Goal: Check status: Check status

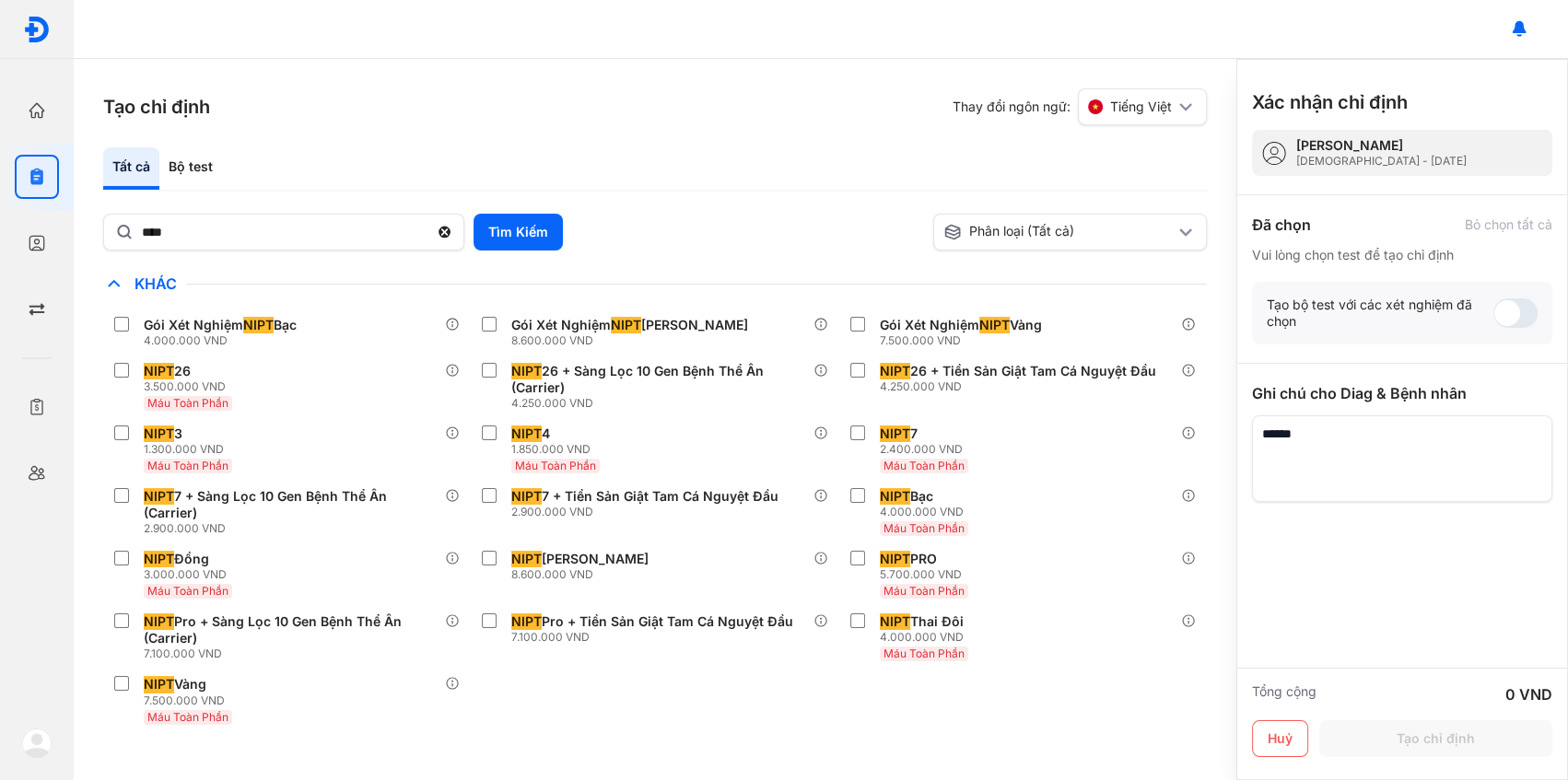
click at [28, 45] on div at bounding box center [36, 29] width 74 height 59
click at [32, 33] on img at bounding box center [36, 29] width 28 height 28
click at [32, 122] on div at bounding box center [36, 110] width 44 height 44
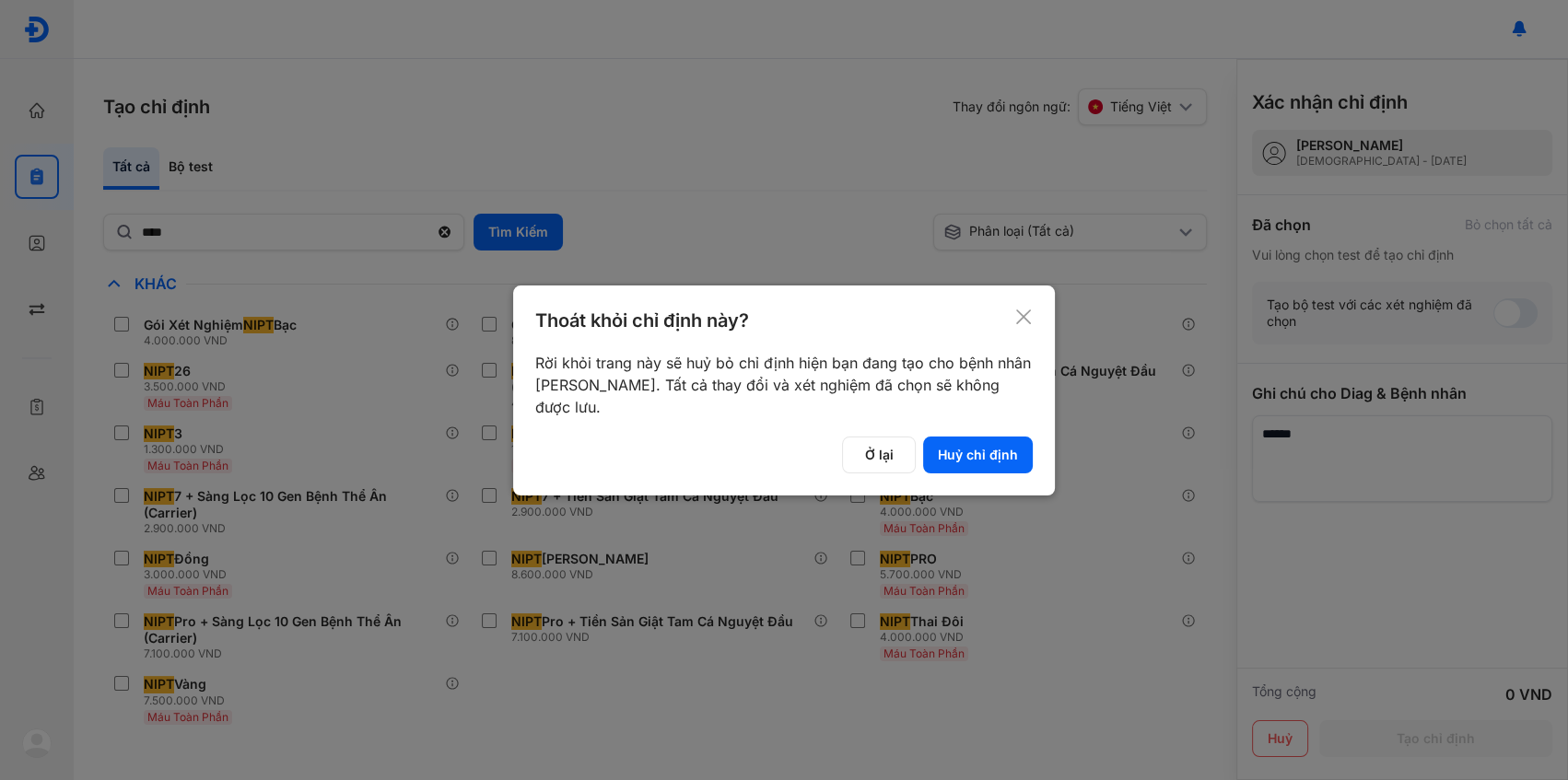
click at [966, 452] on button "Huỷ chỉ định" at bounding box center [978, 455] width 109 height 36
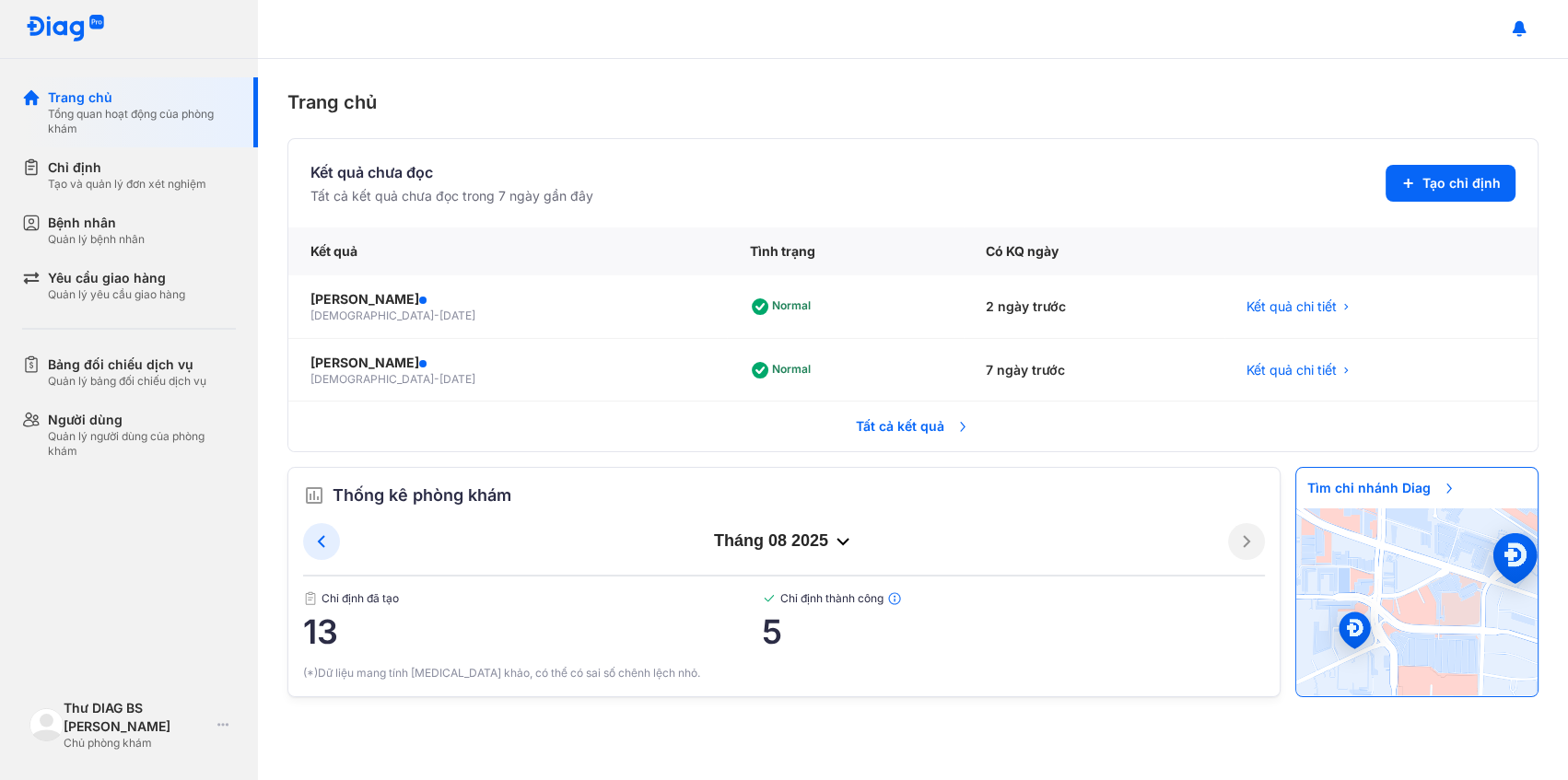
click at [922, 414] on span "Tất cả kết quả" at bounding box center [913, 426] width 136 height 40
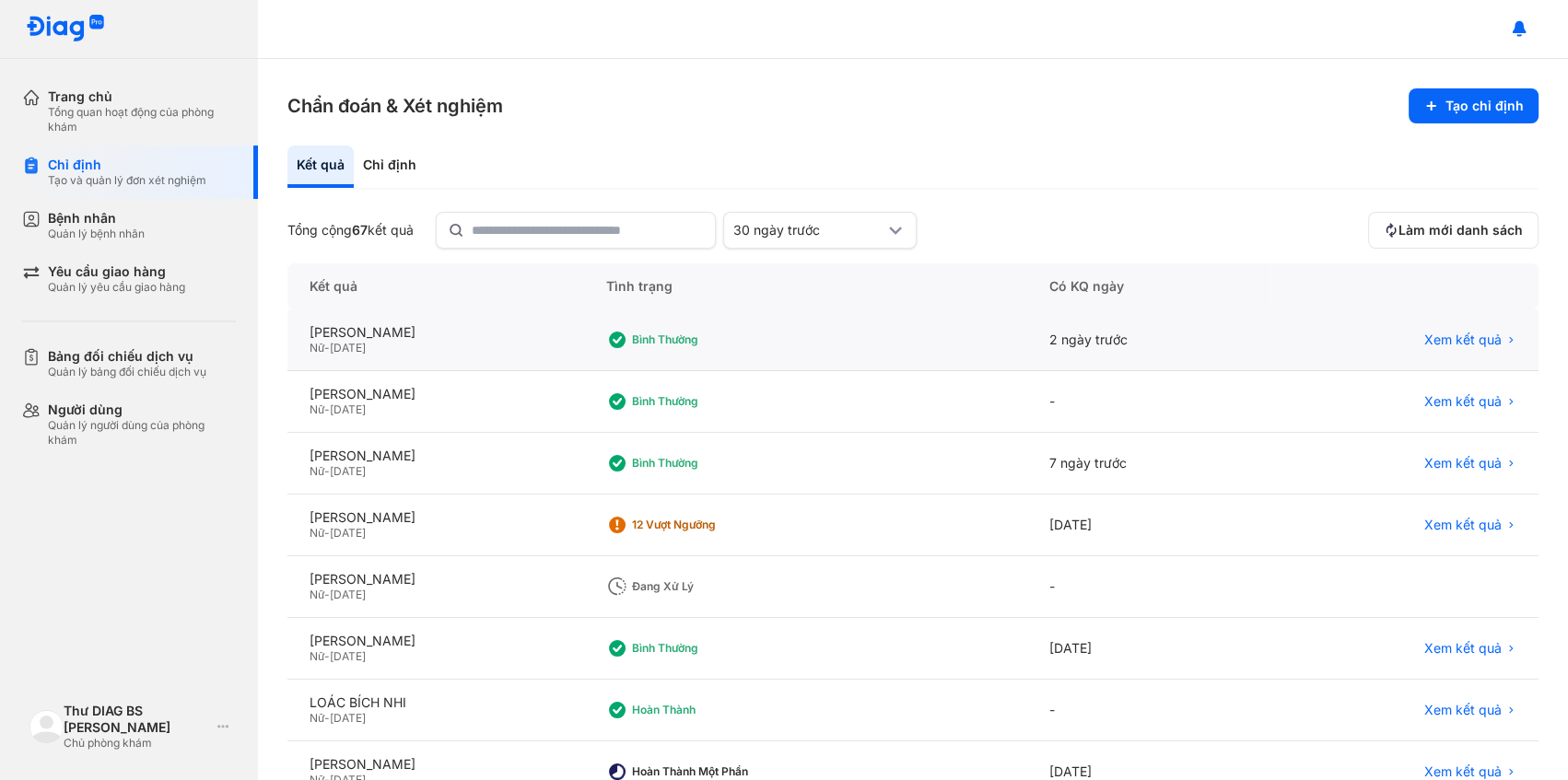
click at [906, 346] on div "Bình thường" at bounding box center [806, 341] width 444 height 61
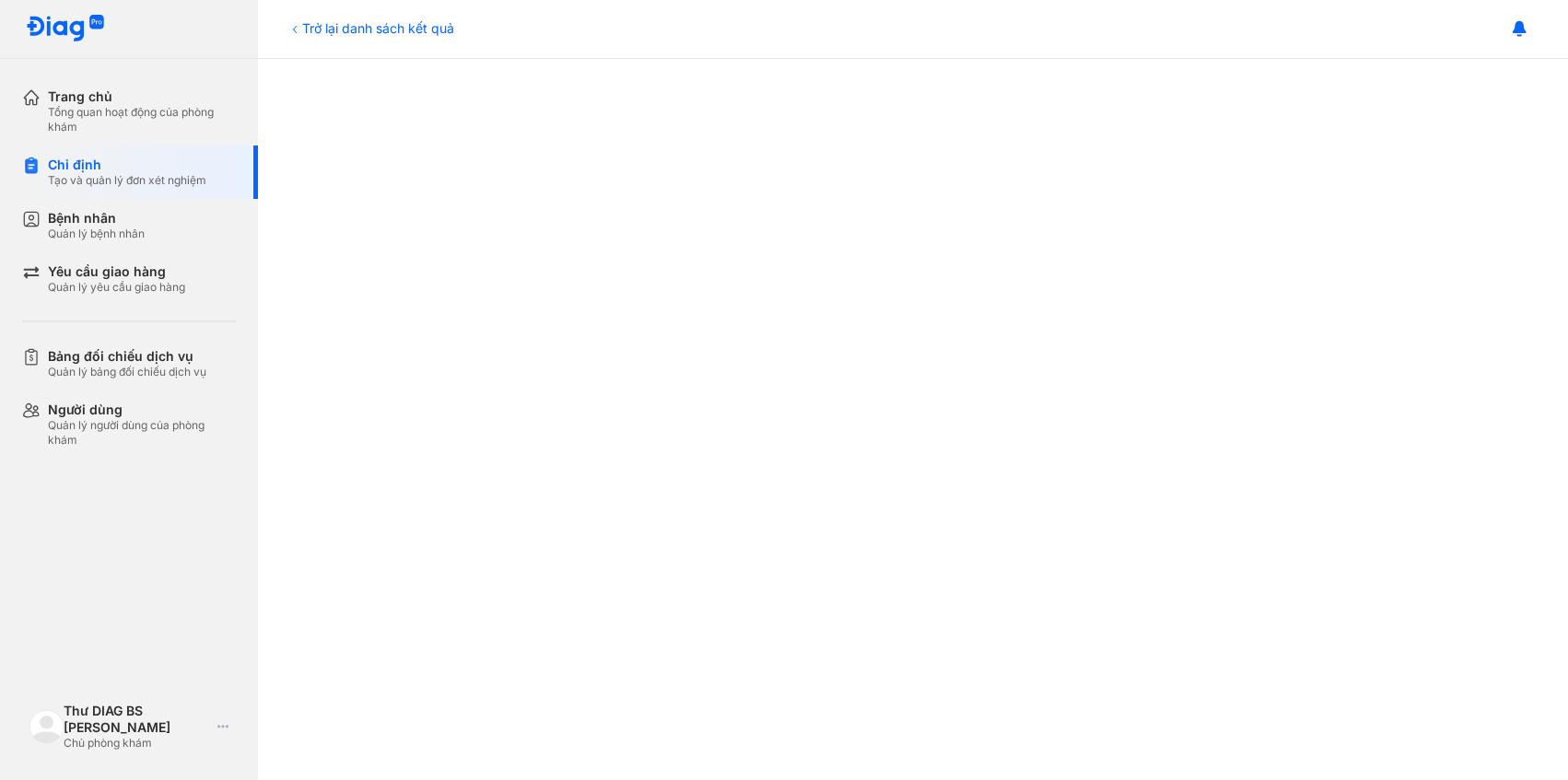
scroll to position [795, 0]
